Goal: Information Seeking & Learning: Check status

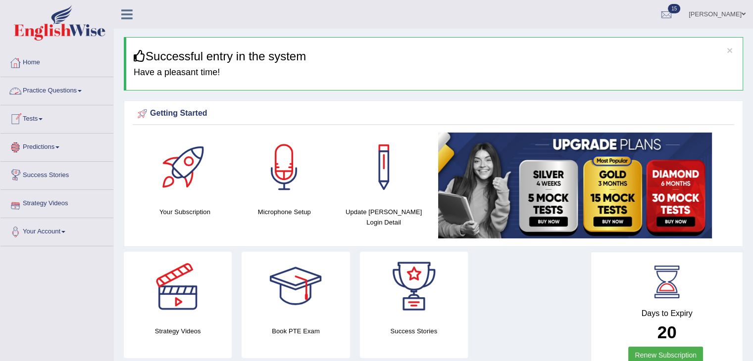
click at [43, 119] on span at bounding box center [41, 119] width 4 height 2
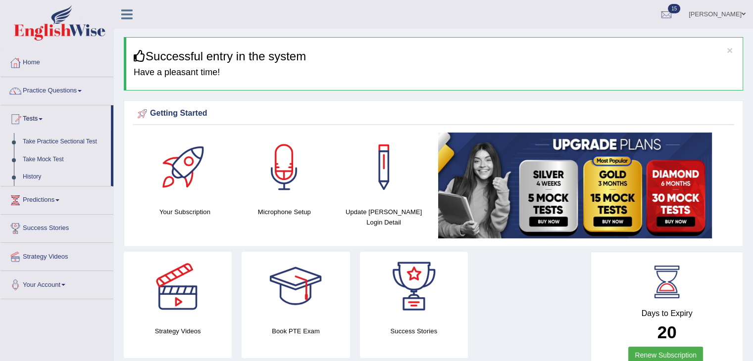
click at [43, 119] on span at bounding box center [41, 119] width 4 height 2
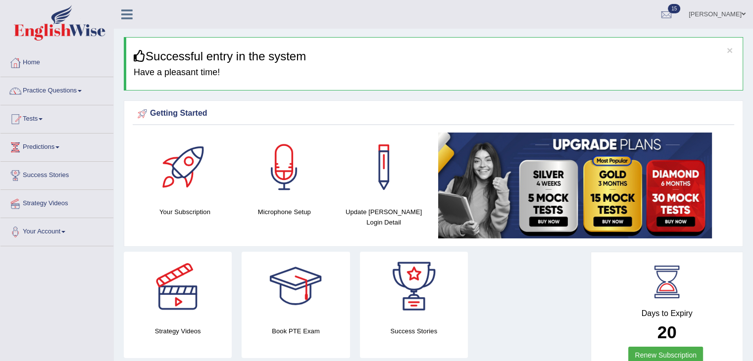
click at [43, 119] on span at bounding box center [41, 119] width 4 height 2
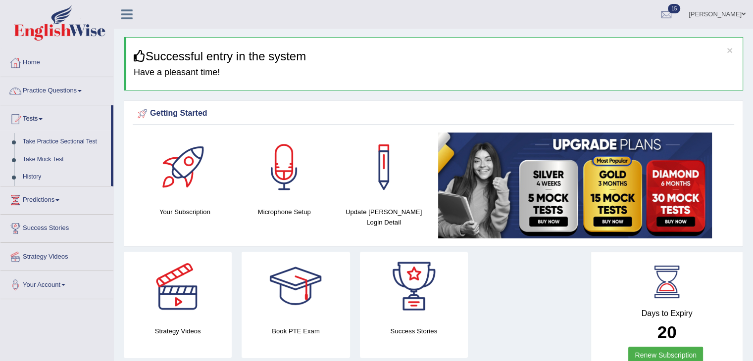
click at [43, 119] on span at bounding box center [41, 119] width 4 height 2
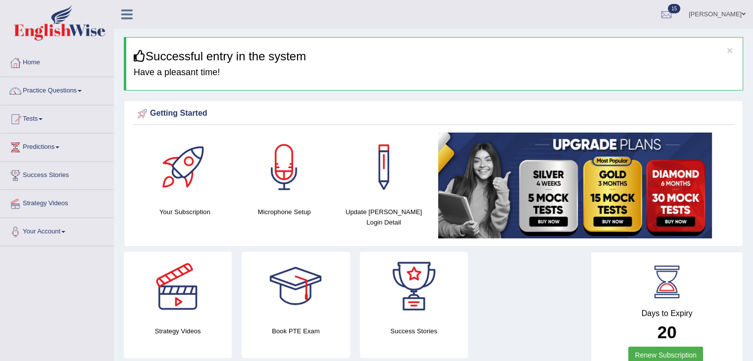
click at [43, 119] on span at bounding box center [41, 119] width 4 height 2
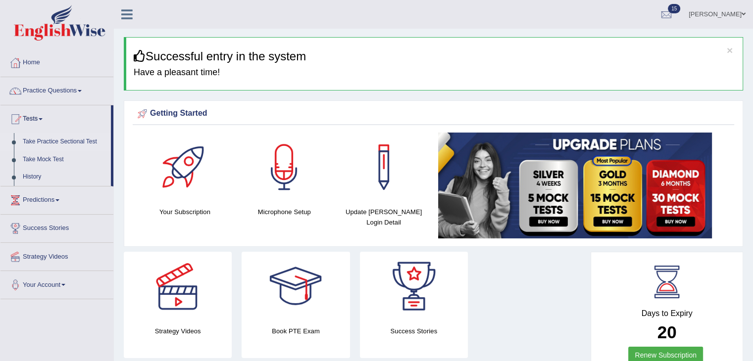
click at [59, 141] on link "Take Practice Sectional Test" at bounding box center [64, 142] width 93 height 18
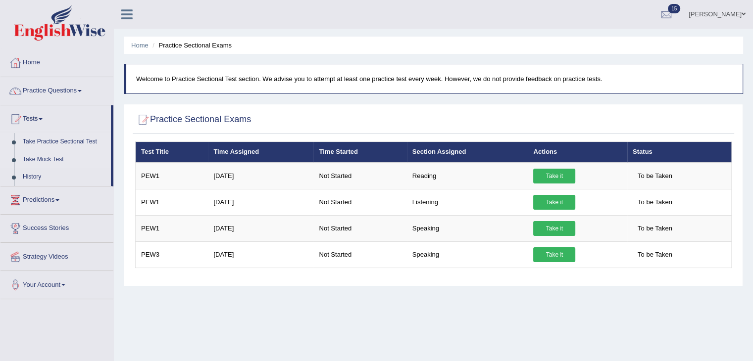
click at [53, 160] on link "Take Mock Test" at bounding box center [64, 160] width 93 height 18
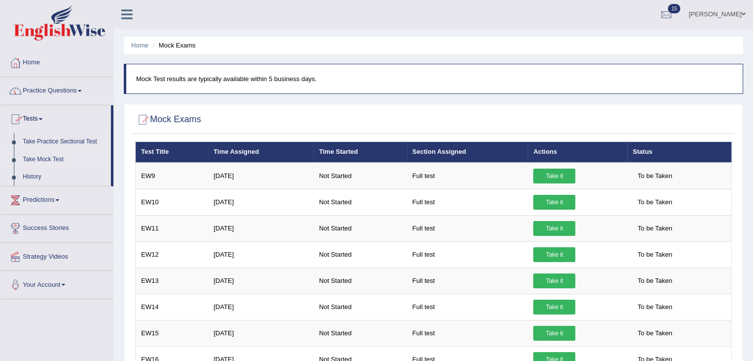
click at [75, 91] on link "Practice Questions" at bounding box center [56, 89] width 113 height 25
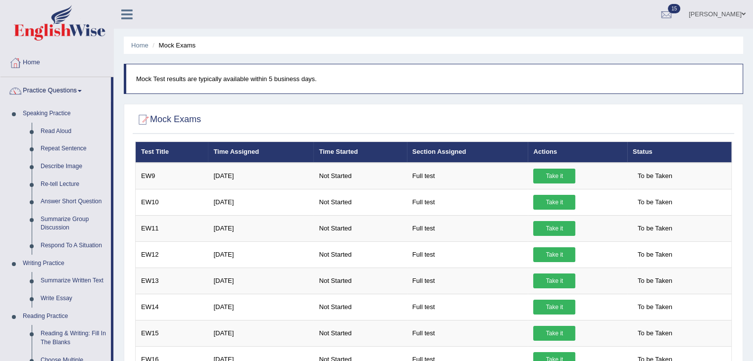
click at [24, 58] on link "Home" at bounding box center [56, 61] width 113 height 25
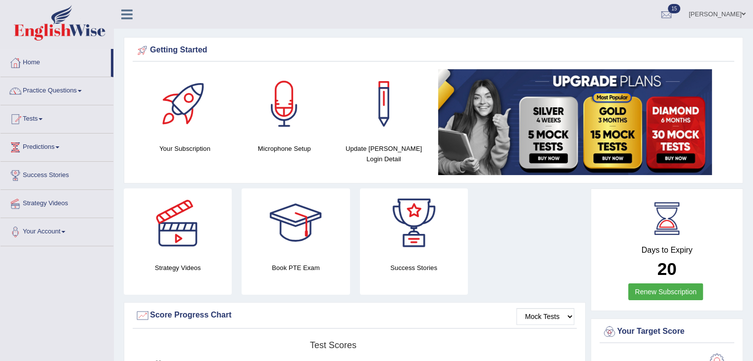
click at [24, 58] on link "Home" at bounding box center [55, 61] width 110 height 25
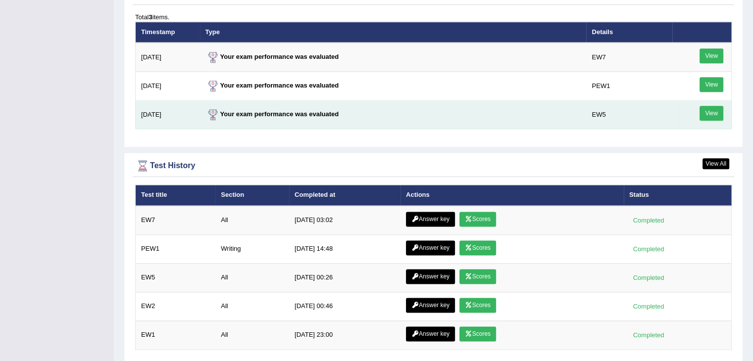
scroll to position [1262, 0]
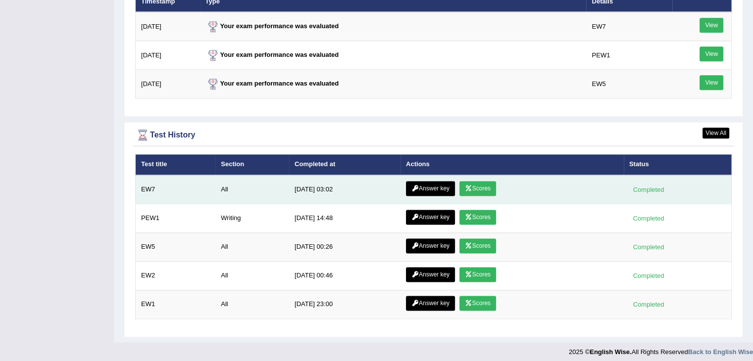
click at [482, 181] on link "Scores" at bounding box center [477, 188] width 37 height 15
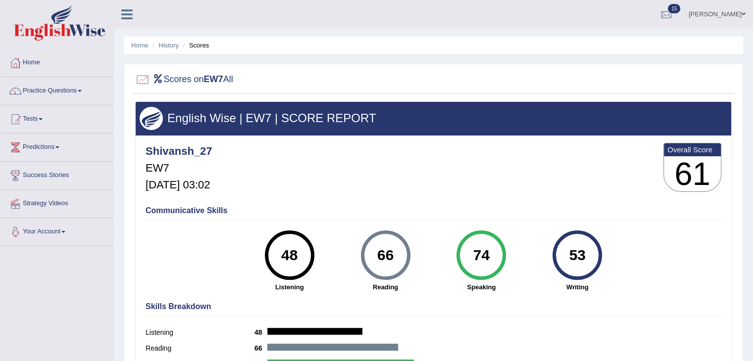
click at [479, 264] on div "74" at bounding box center [481, 256] width 36 height 42
click at [485, 287] on strong "Speaking" at bounding box center [481, 287] width 86 height 9
click at [481, 257] on div "74" at bounding box center [481, 256] width 36 height 42
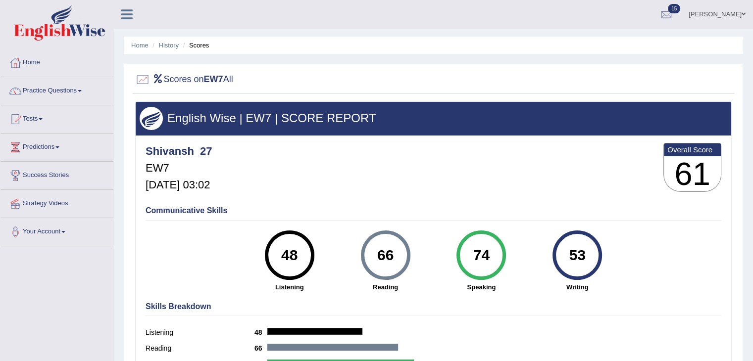
click at [456, 195] on div "Shivansh_27 EW7 [DATE] 03:02 Overall Score 61" at bounding box center [433, 170] width 581 height 59
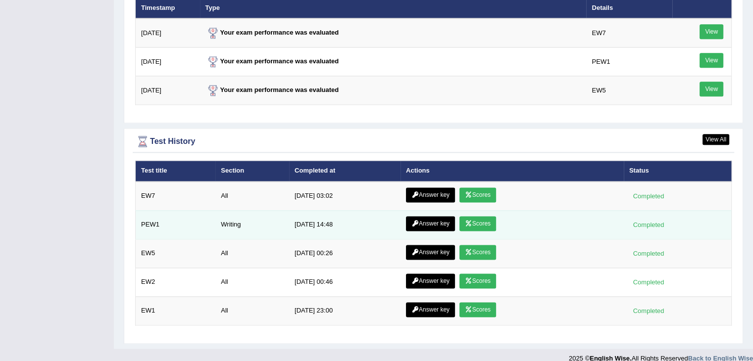
click at [474, 210] on td "Answer key Scores" at bounding box center [512, 224] width 223 height 29
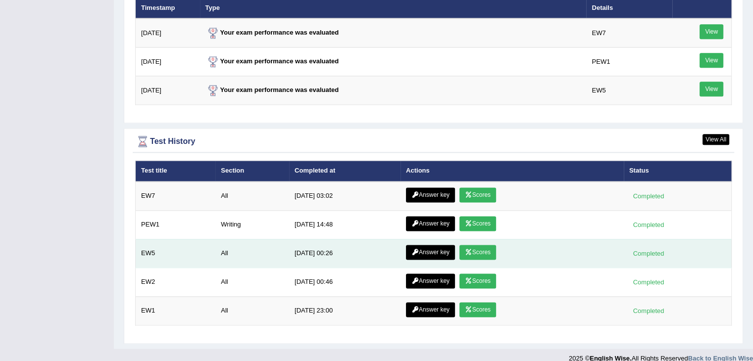
click at [479, 246] on link "Scores" at bounding box center [477, 252] width 37 height 15
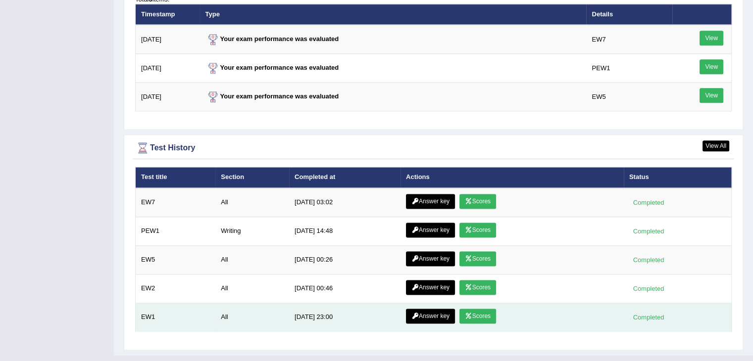
scroll to position [1250, 0]
click at [478, 309] on link "Scores" at bounding box center [477, 316] width 37 height 15
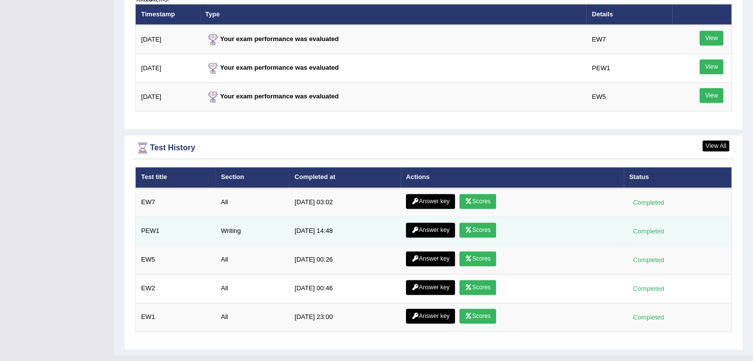
click at [485, 226] on link "Scores" at bounding box center [477, 230] width 37 height 15
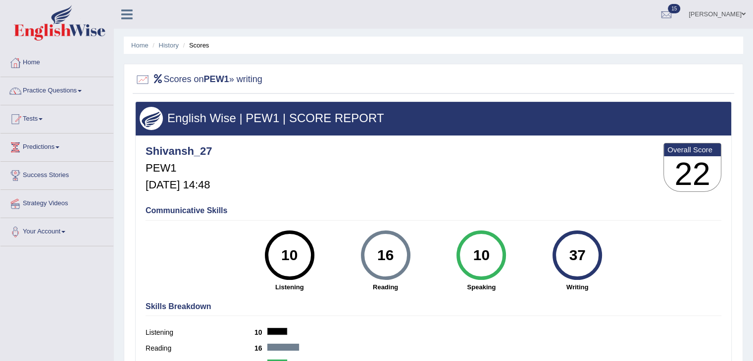
scroll to position [28, 0]
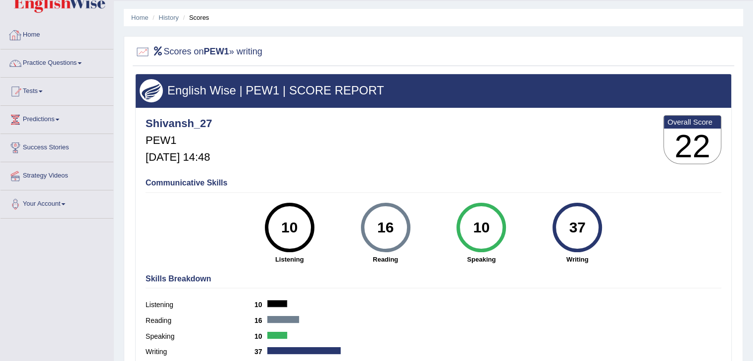
click at [38, 33] on link "Home" at bounding box center [56, 33] width 113 height 25
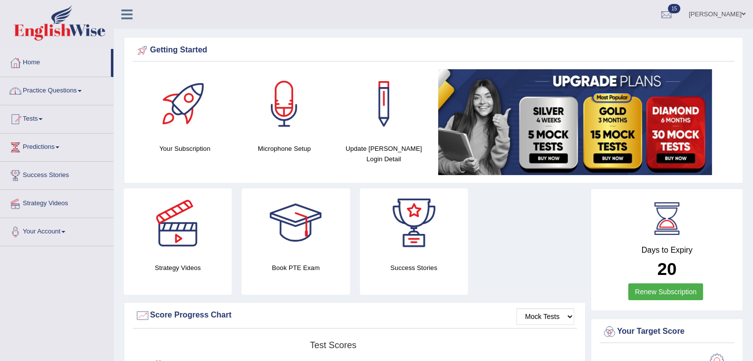
click at [69, 92] on link "Practice Questions" at bounding box center [56, 89] width 113 height 25
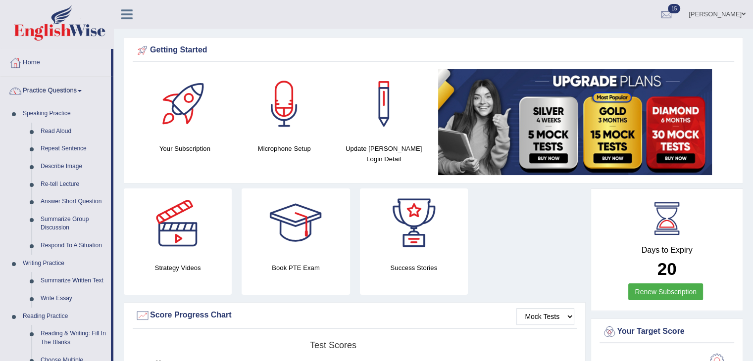
click at [69, 92] on link "Practice Questions" at bounding box center [55, 89] width 110 height 25
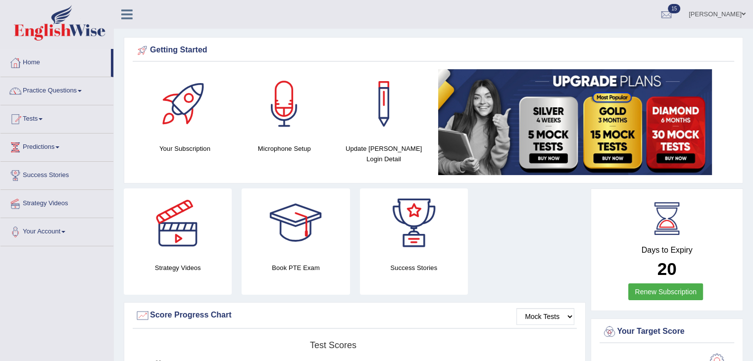
click at [69, 92] on link "Practice Questions" at bounding box center [56, 89] width 113 height 25
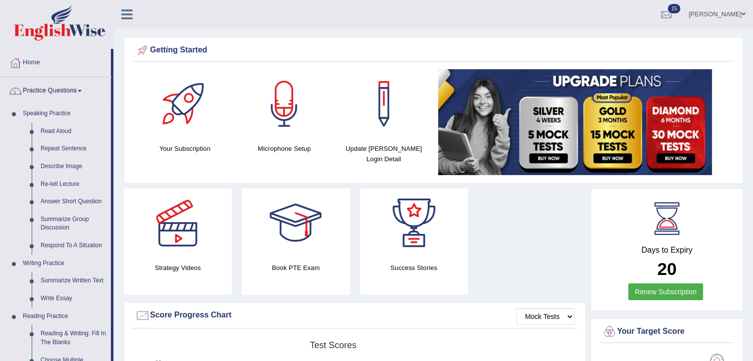
click at [69, 92] on link "Practice Questions" at bounding box center [55, 89] width 110 height 25
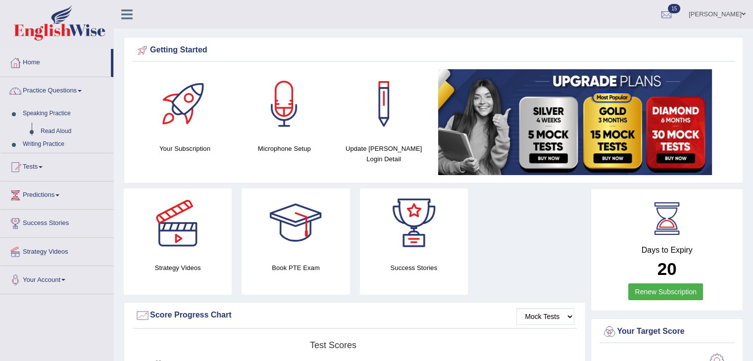
click at [69, 92] on link "Practice Questions" at bounding box center [56, 89] width 113 height 25
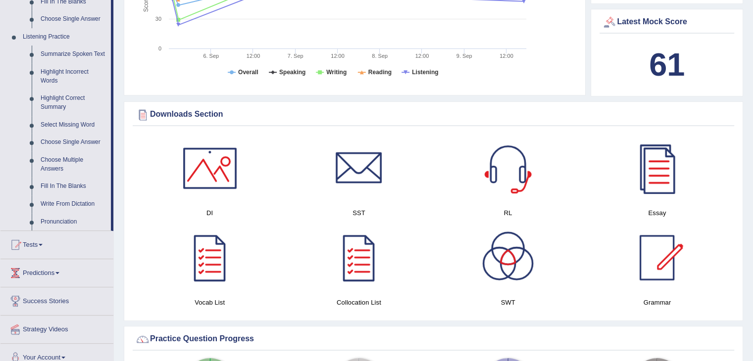
scroll to position [404, 0]
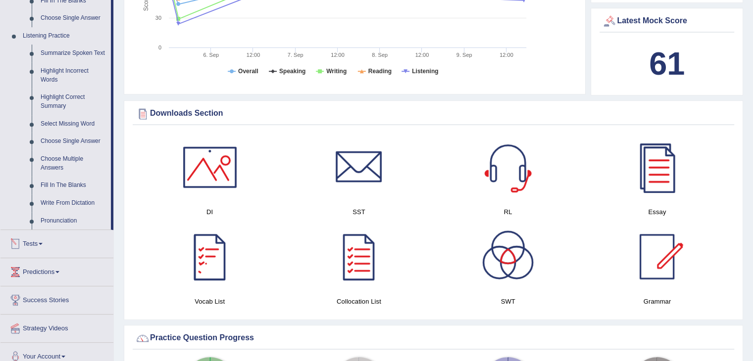
click at [42, 244] on link "Tests" at bounding box center [56, 242] width 113 height 25
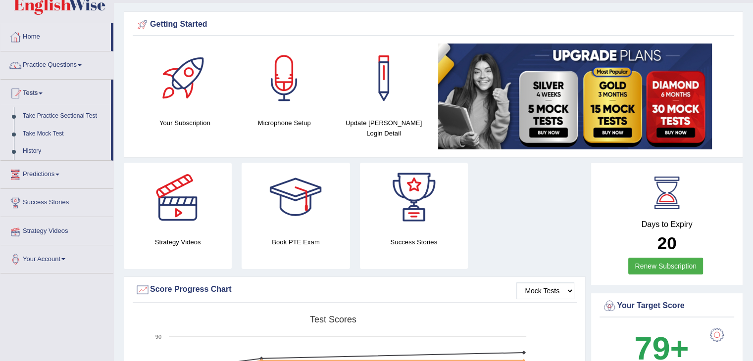
scroll to position [0, 0]
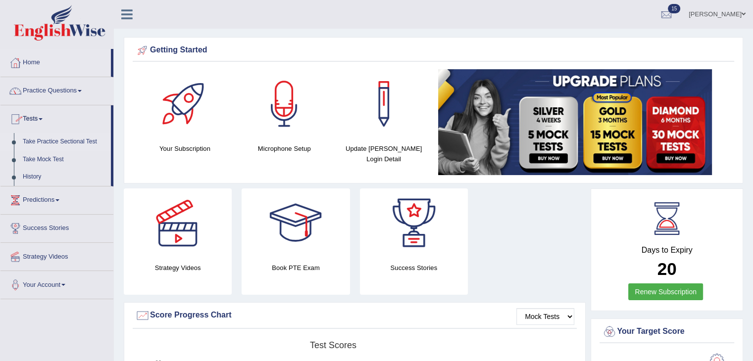
click at [62, 139] on link "Take Practice Sectional Test" at bounding box center [64, 142] width 93 height 18
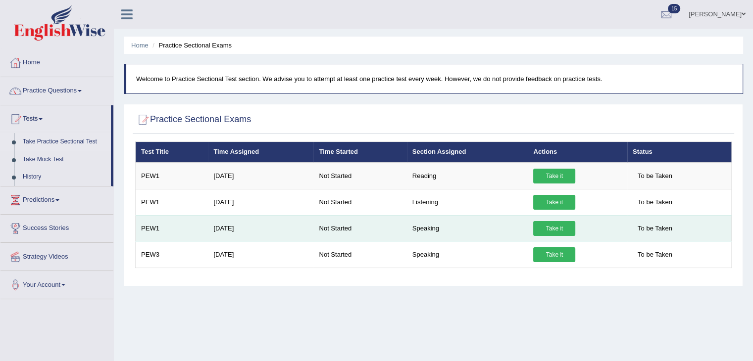
click at [551, 227] on link "Take it" at bounding box center [554, 228] width 42 height 15
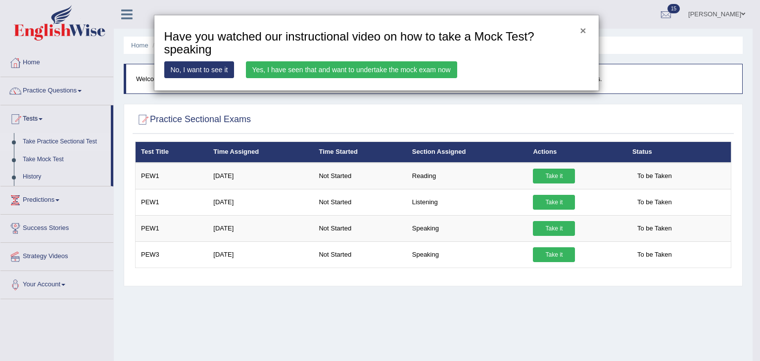
click at [582, 29] on button "×" at bounding box center [583, 30] width 6 height 10
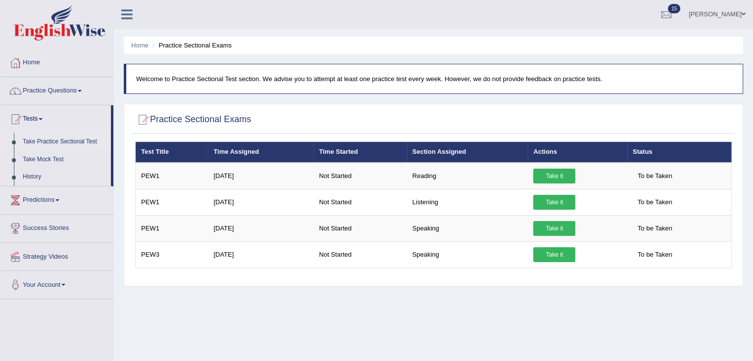
click at [220, 297] on div "Home Practice Sectional Exams Welcome to Practice Sectional Test section. We ad…" at bounding box center [433, 247] width 639 height 495
